Goal: Download file/media

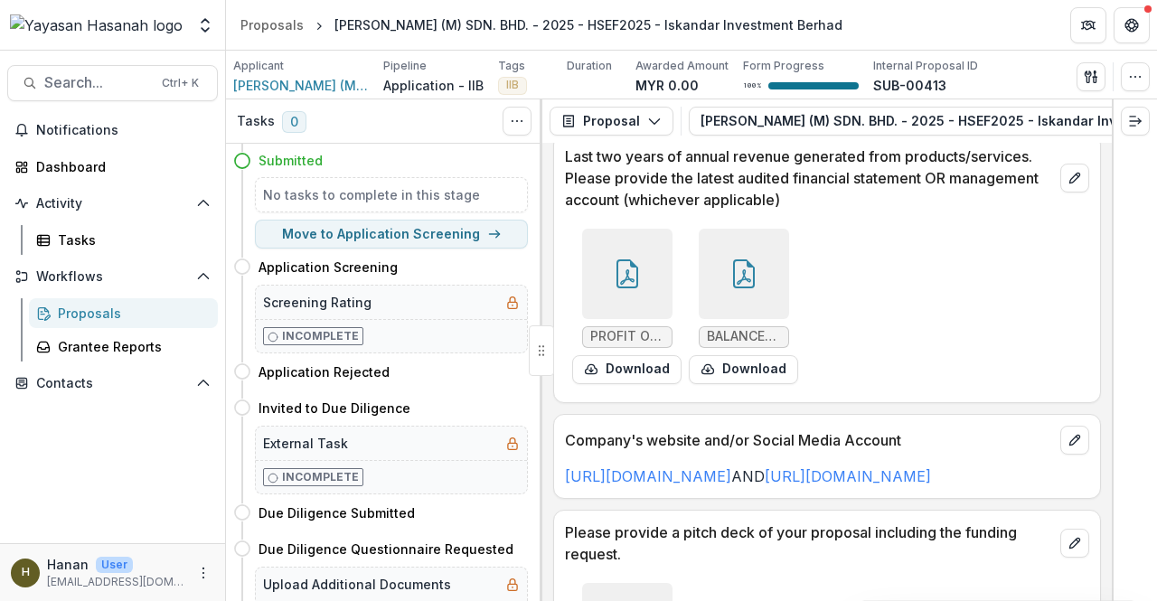
scroll to position [6022, 0]
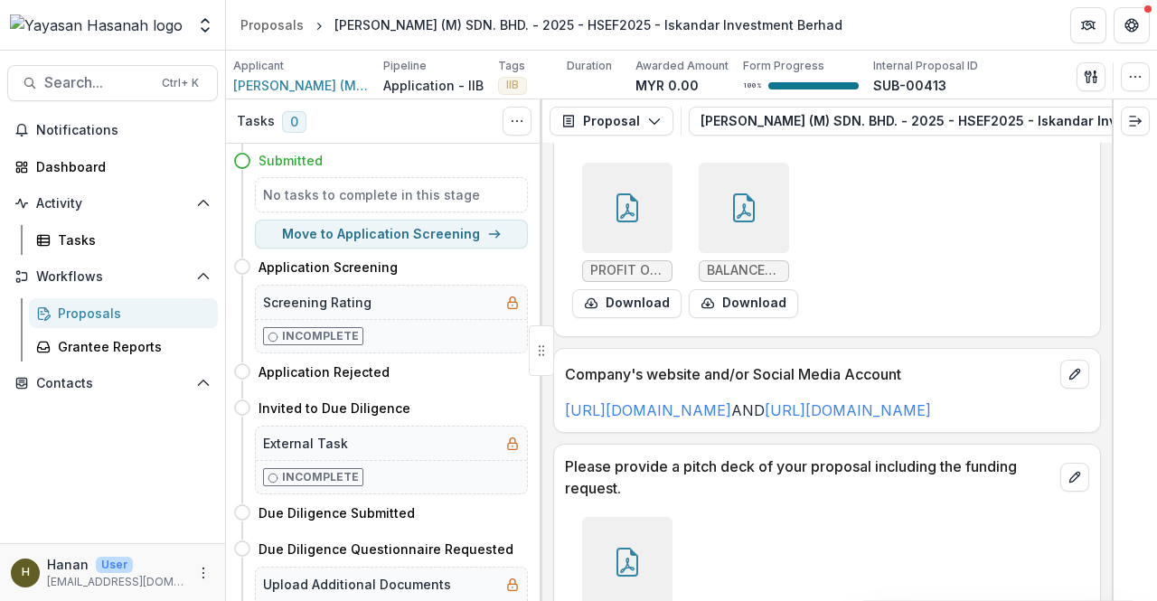
click at [627, 548] on icon at bounding box center [627, 562] width 29 height 29
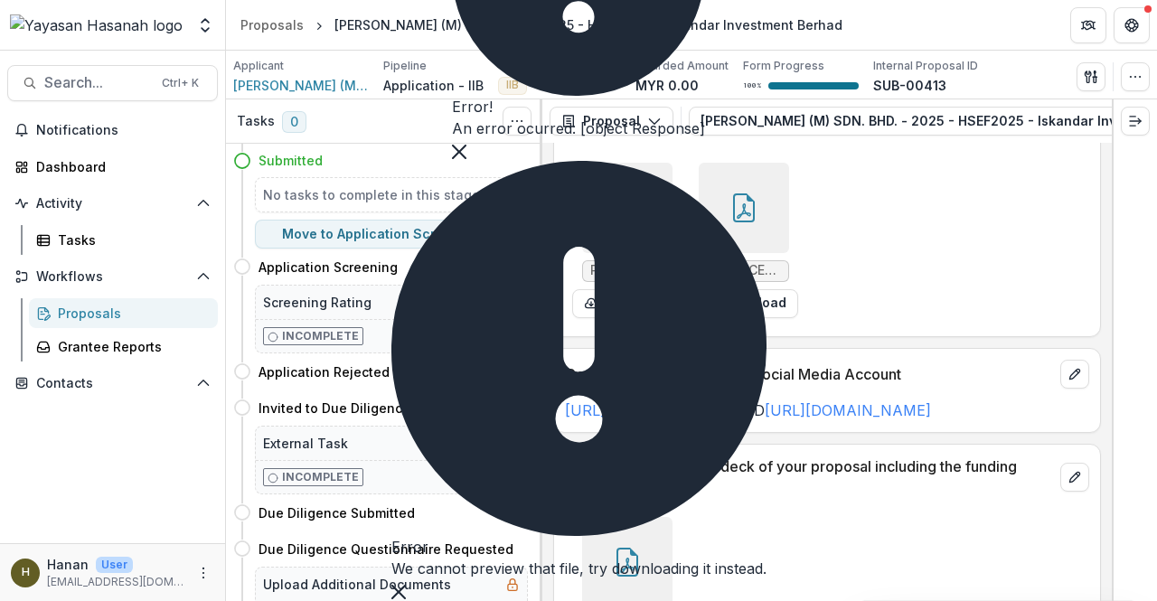
click at [764, 510] on div "[PERSON_NAME] Pitch Deck_Yayasan Hasanah Application.pdf Download" at bounding box center [827, 595] width 524 height 170
click at [466, 159] on icon "Close" at bounding box center [459, 152] width 14 height 14
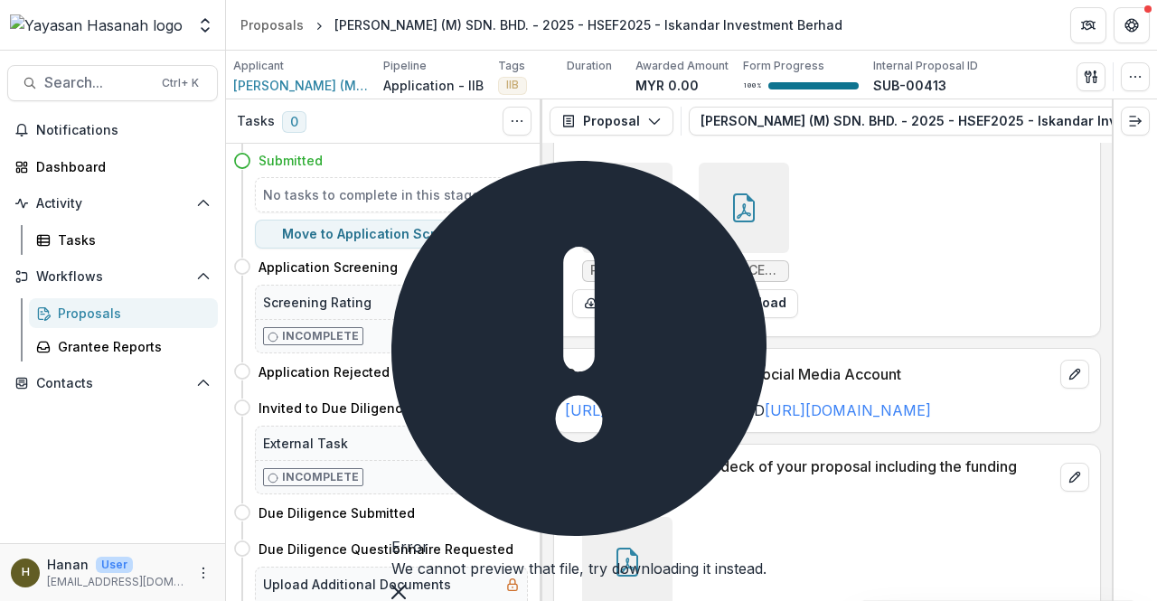
click at [406, 585] on icon "Close" at bounding box center [398, 592] width 14 height 14
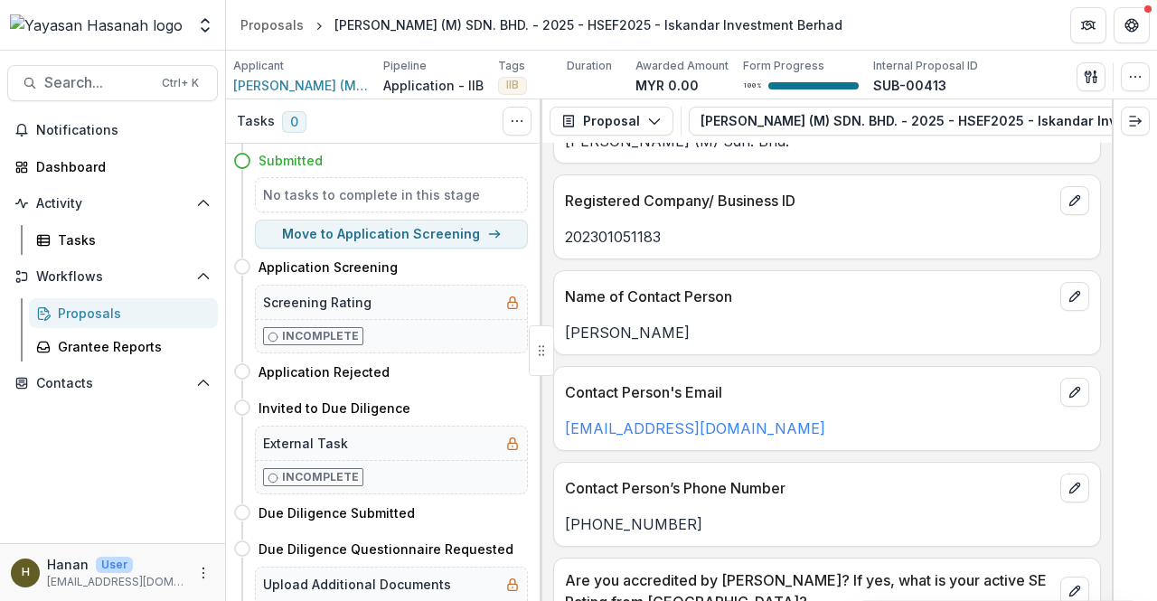
scroll to position [0, 0]
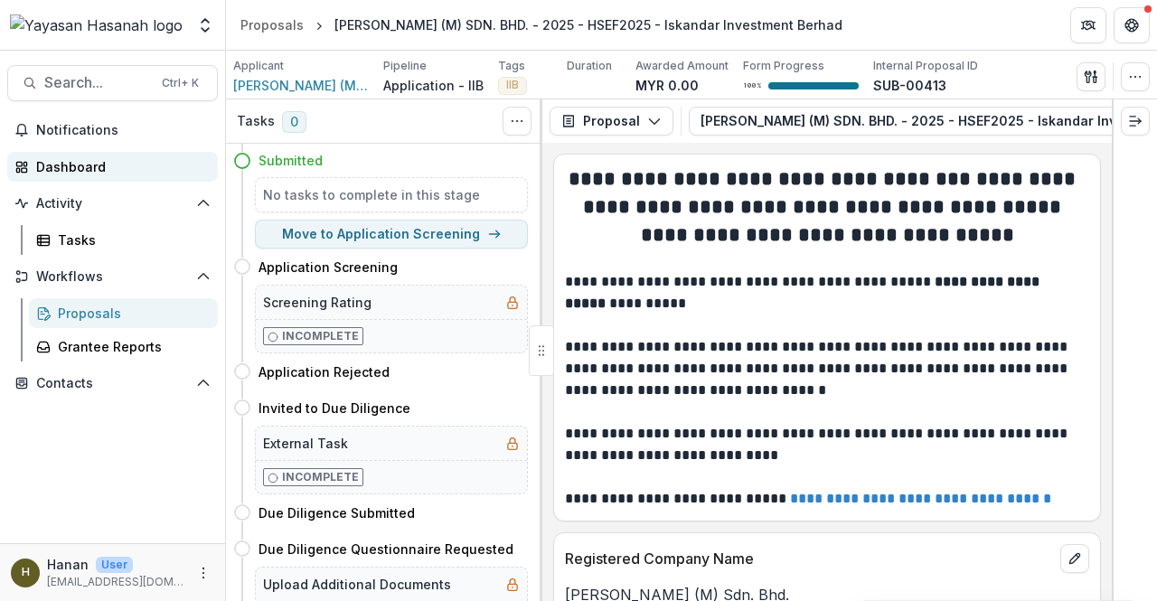
click at [73, 159] on div "Dashboard" at bounding box center [119, 166] width 167 height 19
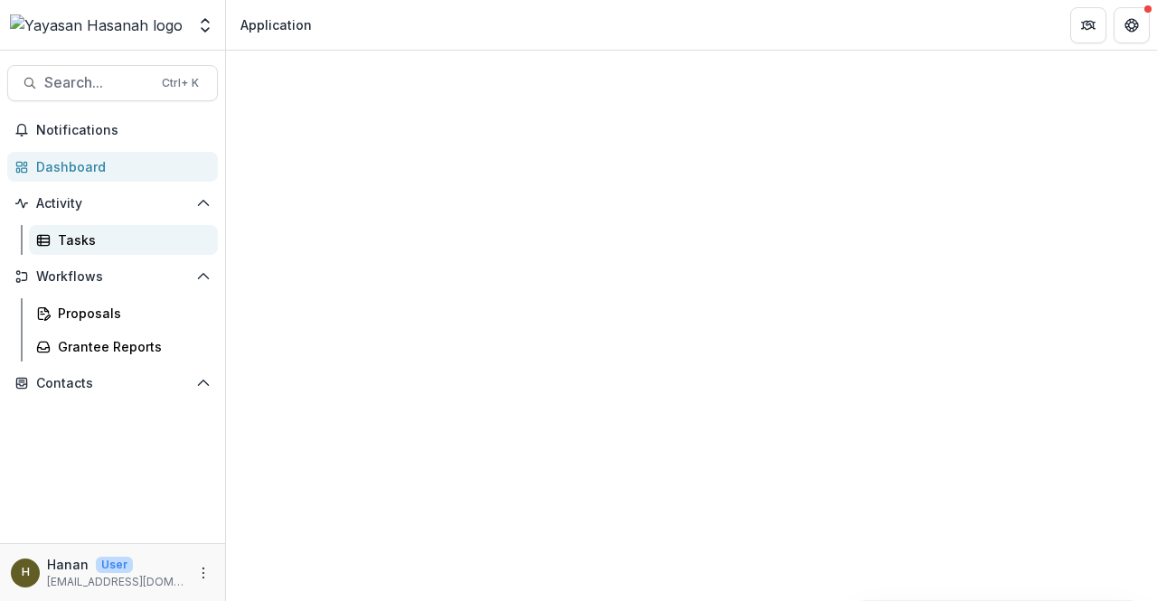
click at [76, 246] on div "Tasks" at bounding box center [130, 239] width 145 height 19
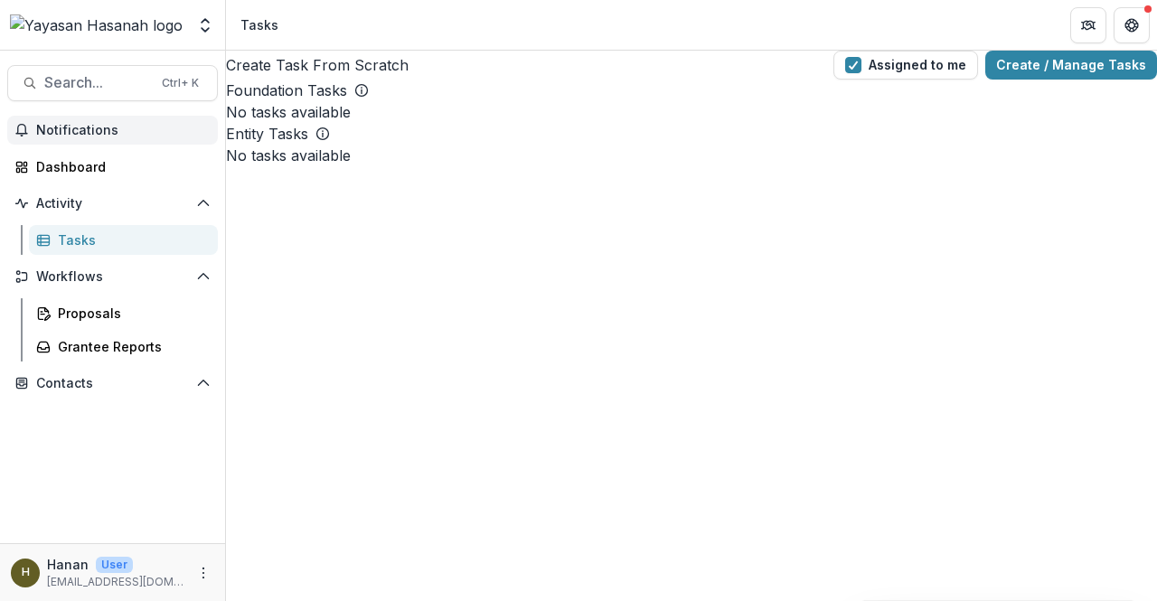
click at [127, 138] on button "Notifications" at bounding box center [112, 130] width 211 height 29
click at [107, 160] on div "Dashboard" at bounding box center [119, 166] width 167 height 19
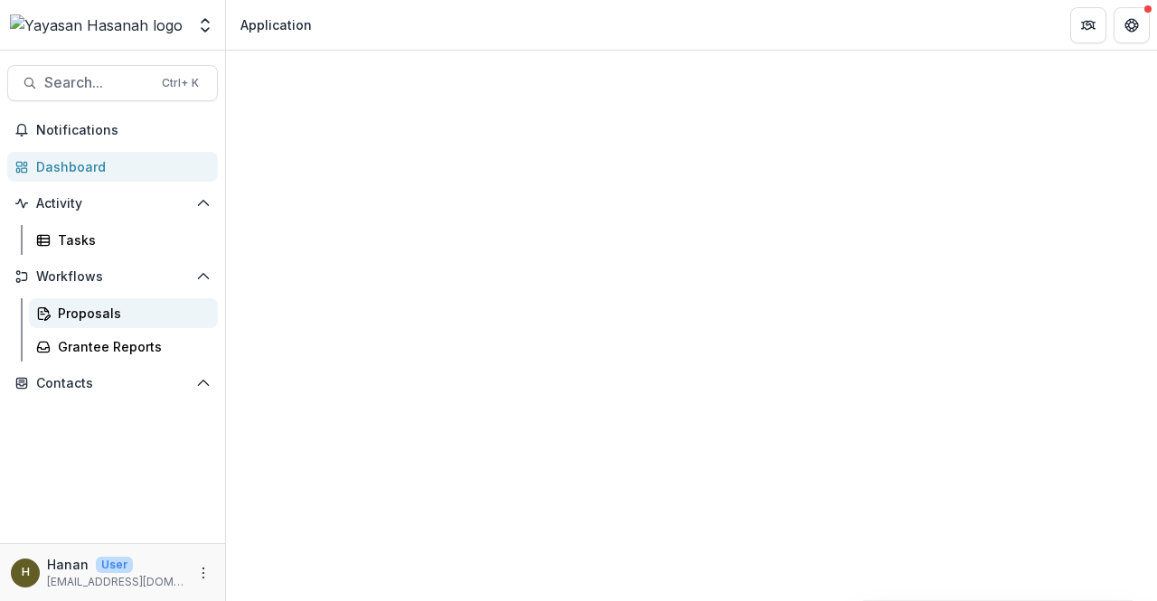
click at [92, 323] on link "Proposals" at bounding box center [123, 313] width 189 height 30
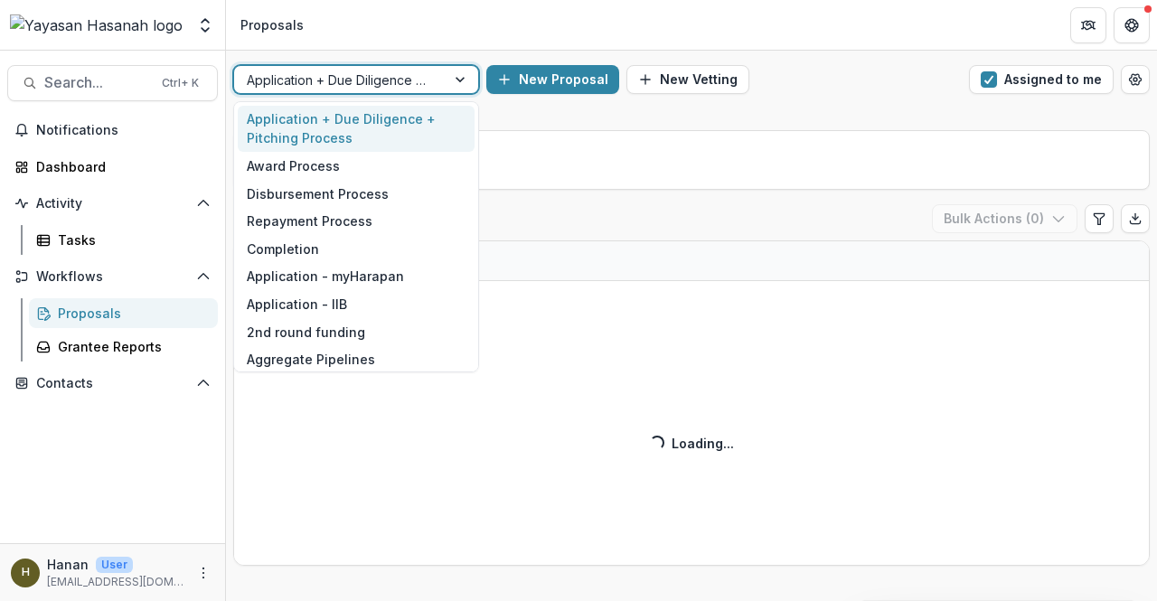
click at [400, 91] on div "Application + Due Diligence + Pitching Process" at bounding box center [339, 80] width 211 height 26
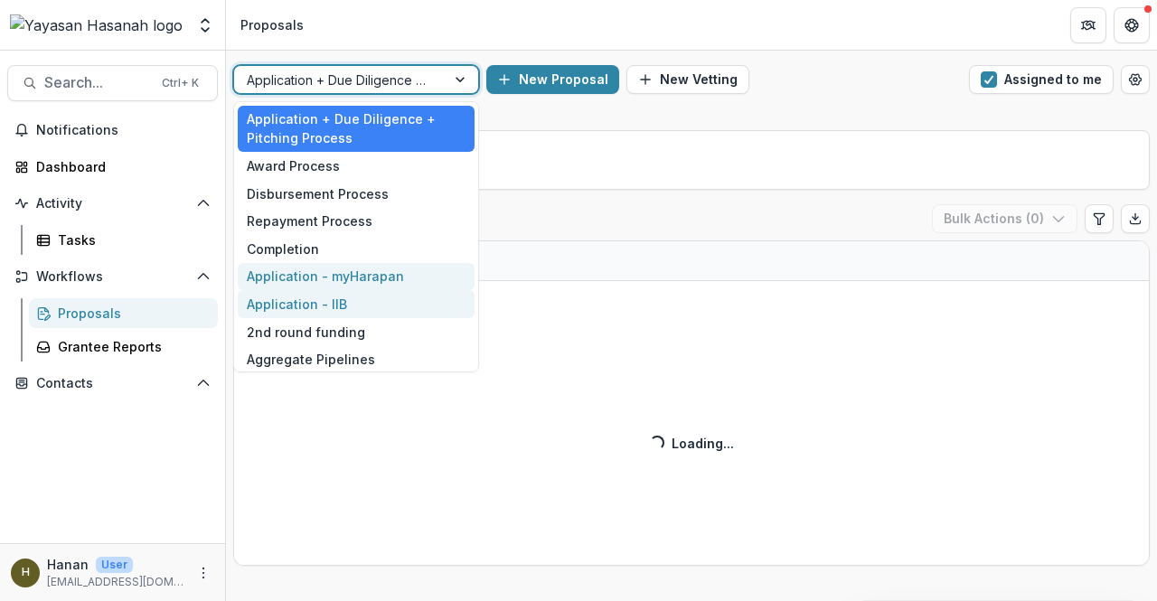
click at [371, 302] on div "Application - IIB" at bounding box center [356, 304] width 237 height 28
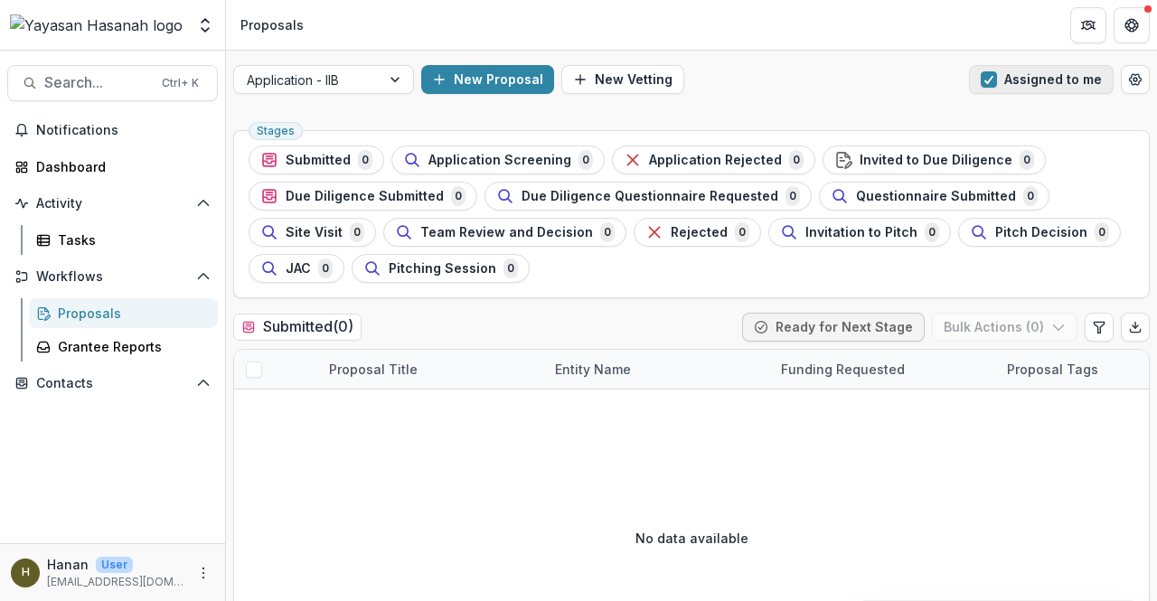
click at [970, 80] on button "Assigned to me" at bounding box center [1041, 79] width 145 height 29
